Goal: Task Accomplishment & Management: Use online tool/utility

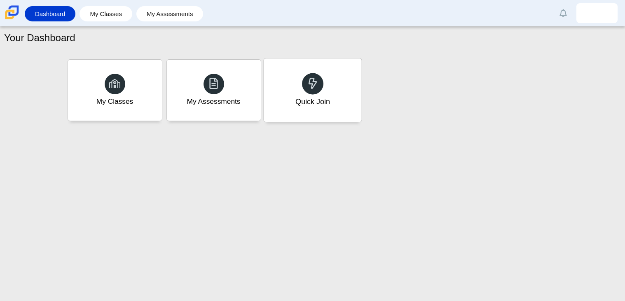
click at [319, 89] on div at bounding box center [312, 83] width 21 height 21
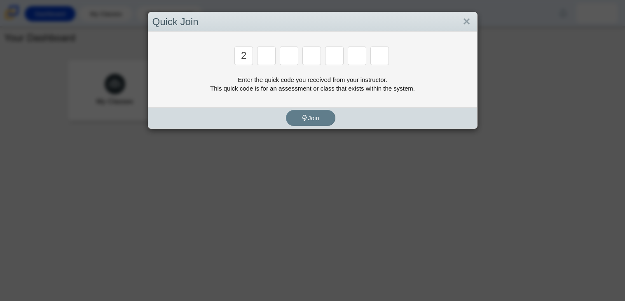
type input "2"
type input "c"
type input "u"
type input "p"
type input "s"
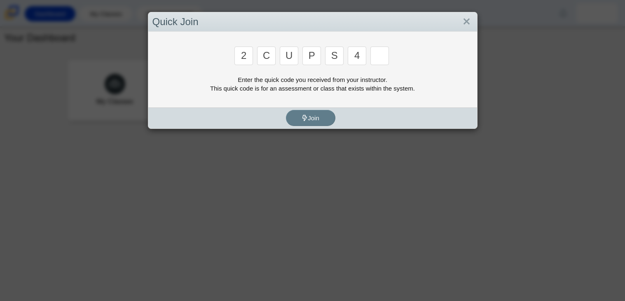
type input "4"
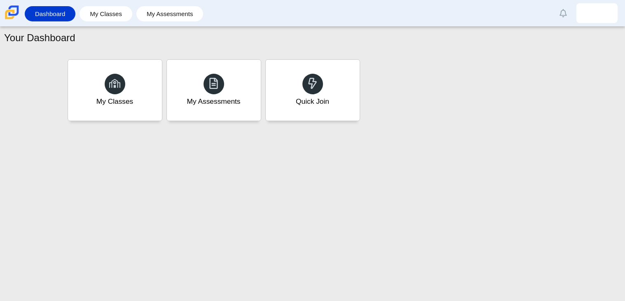
type input "a"
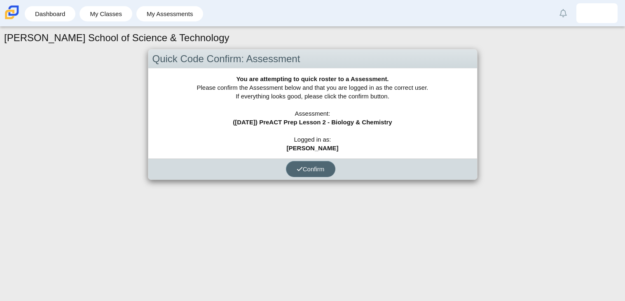
click at [309, 170] on span "Confirm" at bounding box center [311, 169] width 28 height 7
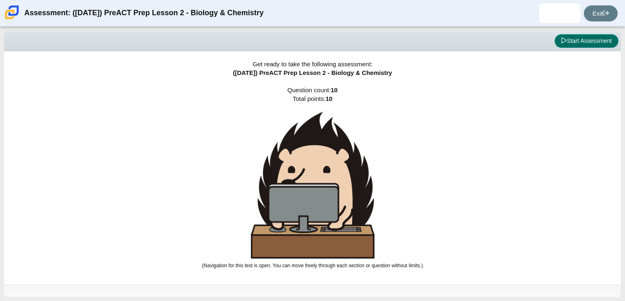
click at [576, 40] on button "Start Assessment" at bounding box center [587, 41] width 64 height 14
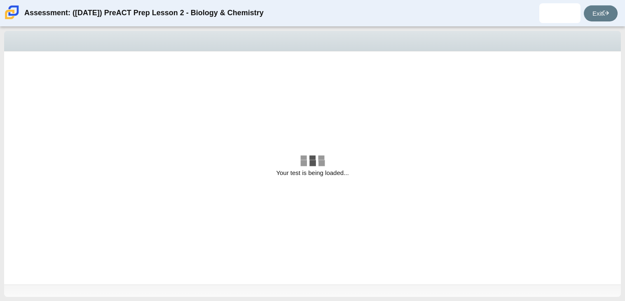
select select "88c27e0d-eae0-4ba9-ac20-9160ce6547ef"
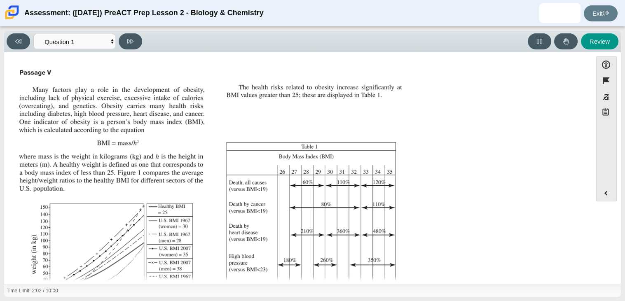
click at [423, 162] on div "Assessment items" at bounding box center [298, 204] width 565 height 277
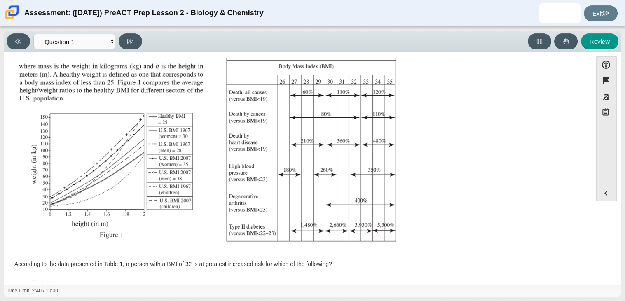
scroll to position [89, 0]
click at [447, 156] on div "Assessment items" at bounding box center [298, 114] width 565 height 277
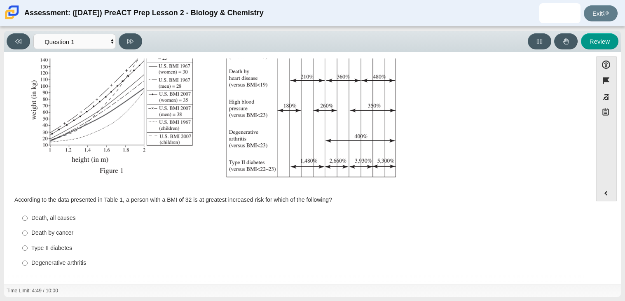
scroll to position [155, 0]
click at [23, 247] on input "Type II diabetes Type II diabetes" at bounding box center [24, 247] width 5 height 15
radio input "true"
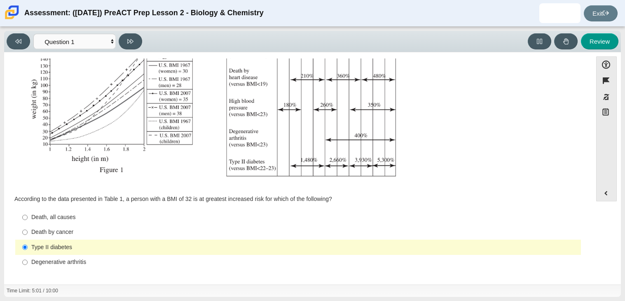
click at [247, 157] on img "Assessment items" at bounding box center [212, 49] width 392 height 277
click at [604, 42] on button "Review" at bounding box center [600, 41] width 38 height 16
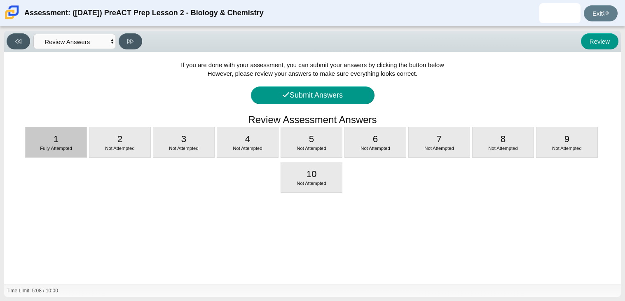
click at [45, 134] on div "1 Fully Attempted" at bounding box center [56, 142] width 61 height 30
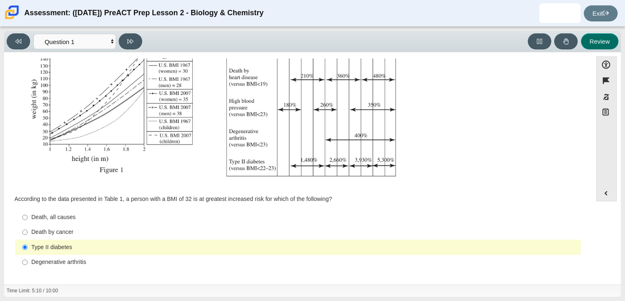
click at [586, 45] on button "Review" at bounding box center [600, 41] width 38 height 16
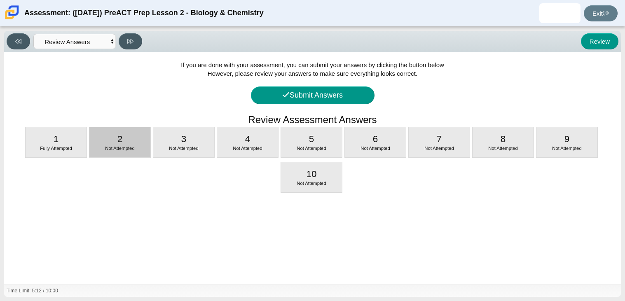
click at [135, 150] on div "Not Attempted" at bounding box center [119, 149] width 61 height 7
select select "f31ee183-ab53-48c9-9374-3a18949ab500"
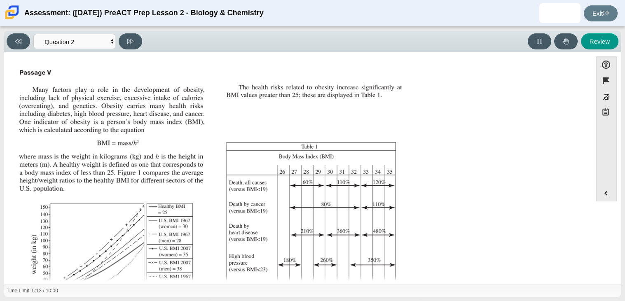
click at [400, 130] on img "Assessment items" at bounding box center [212, 204] width 392 height 277
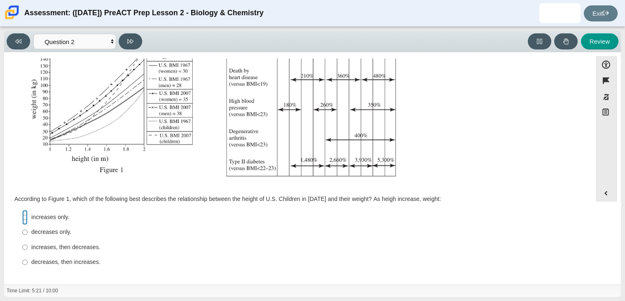
click at [23, 216] on input "increases only. increases only." at bounding box center [24, 217] width 5 height 15
radio input "true"
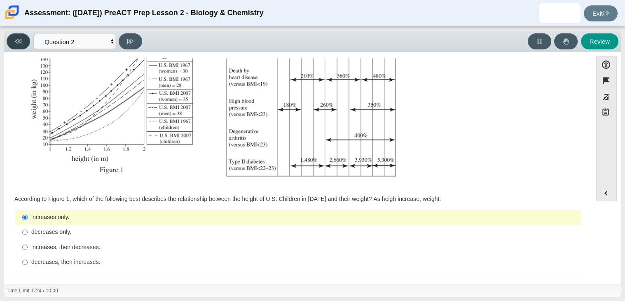
click at [11, 39] on button at bounding box center [19, 41] width 24 height 16
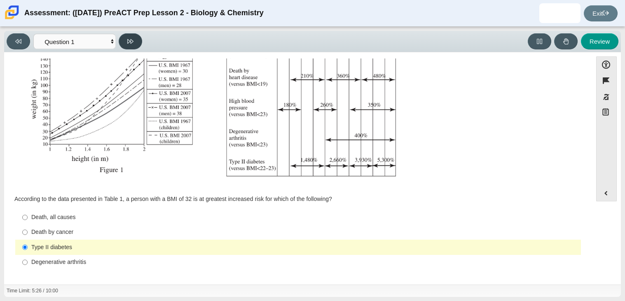
click at [130, 37] on button at bounding box center [131, 41] width 24 height 16
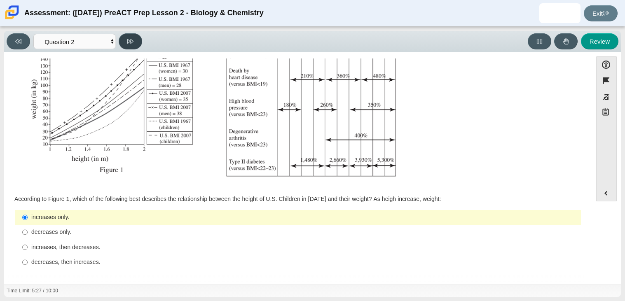
click at [130, 37] on button at bounding box center [131, 41] width 24 height 16
select select "45e82964-709e-4180-9336-970e18221224"
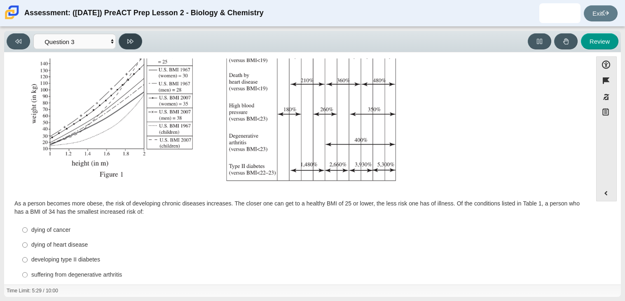
scroll to position [164, 0]
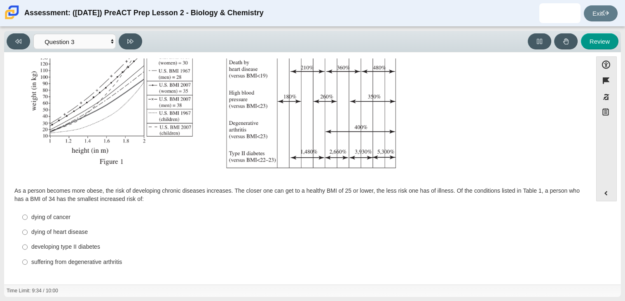
click at [28, 229] on label "dying of heart disease dying of heart disease" at bounding box center [298, 232] width 565 height 15
click at [28, 229] on input "dying of heart disease dying of heart disease" at bounding box center [24, 232] width 5 height 15
radio input "true"
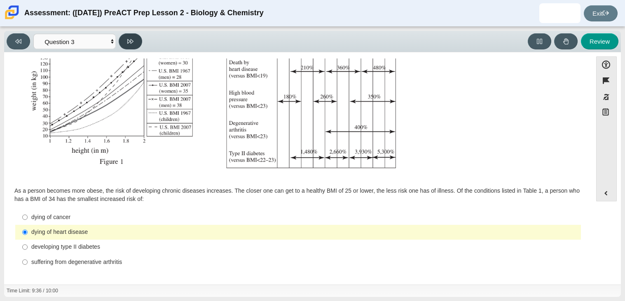
click at [122, 40] on button at bounding box center [131, 41] width 24 height 16
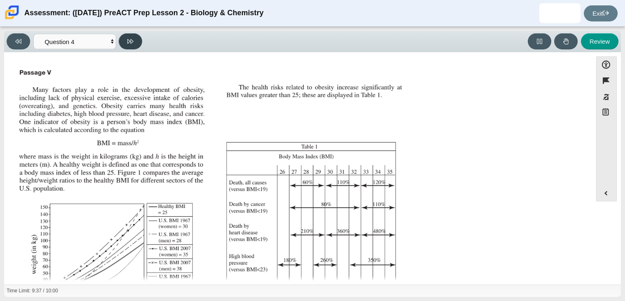
click at [122, 40] on button at bounding box center [131, 41] width 24 height 16
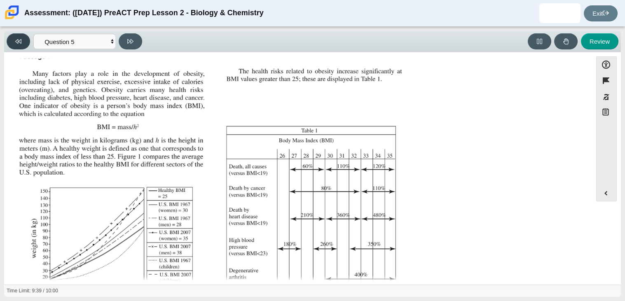
click at [19, 38] on icon at bounding box center [18, 41] width 6 height 6
select select "71dcacfe-cf8b-4cdc-be22-b82c8aec5da2"
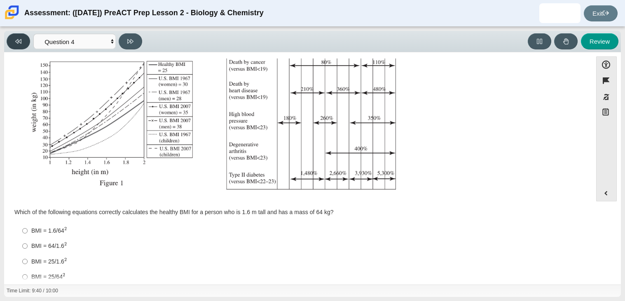
scroll to position [156, 0]
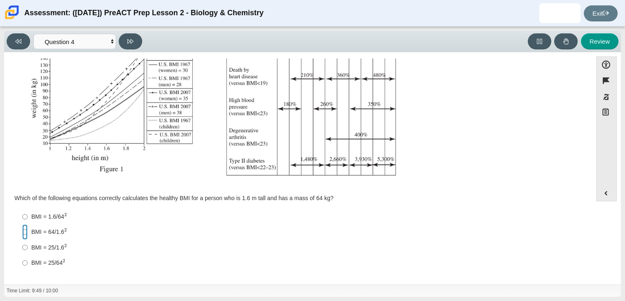
click at [24, 230] on input "BMI = 64/1.6 2 BMI = 64/1.62" at bounding box center [24, 232] width 5 height 15
radio input "true"
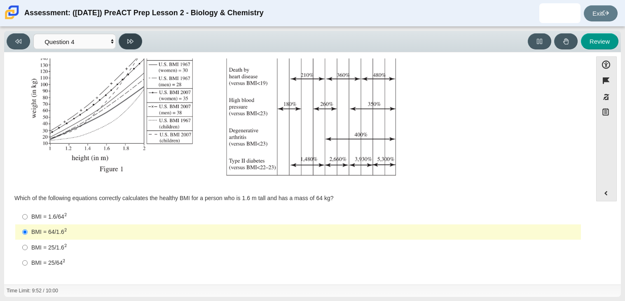
click at [129, 47] on button at bounding box center [131, 41] width 24 height 16
select select "c6558c8b-086a-4b4c-b582-9428309971ba"
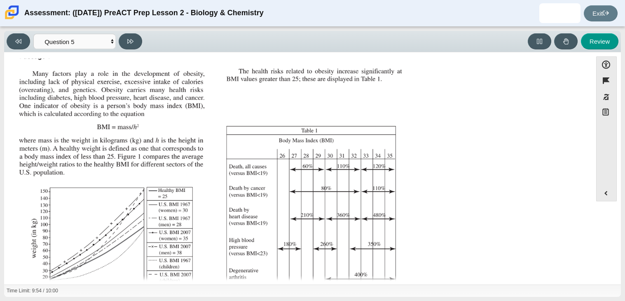
click at [246, 110] on img "Assessment items" at bounding box center [212, 188] width 392 height 277
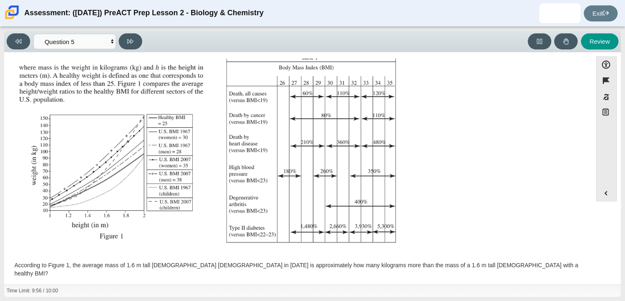
scroll to position [155, 0]
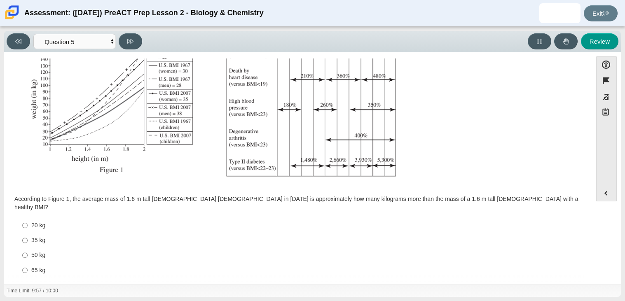
click at [21, 263] on label "65 kg 65 kg" at bounding box center [298, 270] width 565 height 15
click at [22, 263] on input "65 kg 65 kg" at bounding box center [24, 270] width 5 height 15
radio input "true"
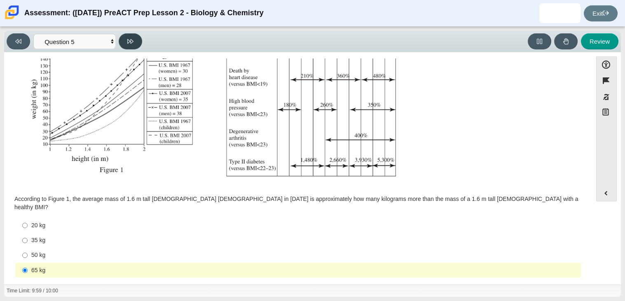
click at [132, 42] on icon at bounding box center [130, 41] width 6 height 6
select select "74d98ab6-2529-481e-9250-4e9263ec31cd"
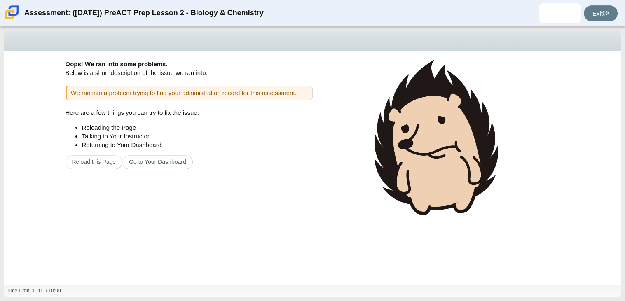
click at [111, 203] on div "Oops! We ran into some problems. Below is a short description of the issue we r…" at bounding box center [189, 138] width 247 height 157
click at [106, 164] on button "Reload this Page" at bounding box center [94, 162] width 57 height 14
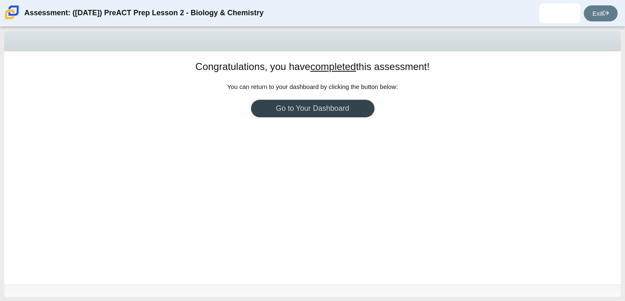
click at [283, 110] on link "Go to Your Dashboard" at bounding box center [313, 109] width 124 height 18
